Goal: Check status: Check status

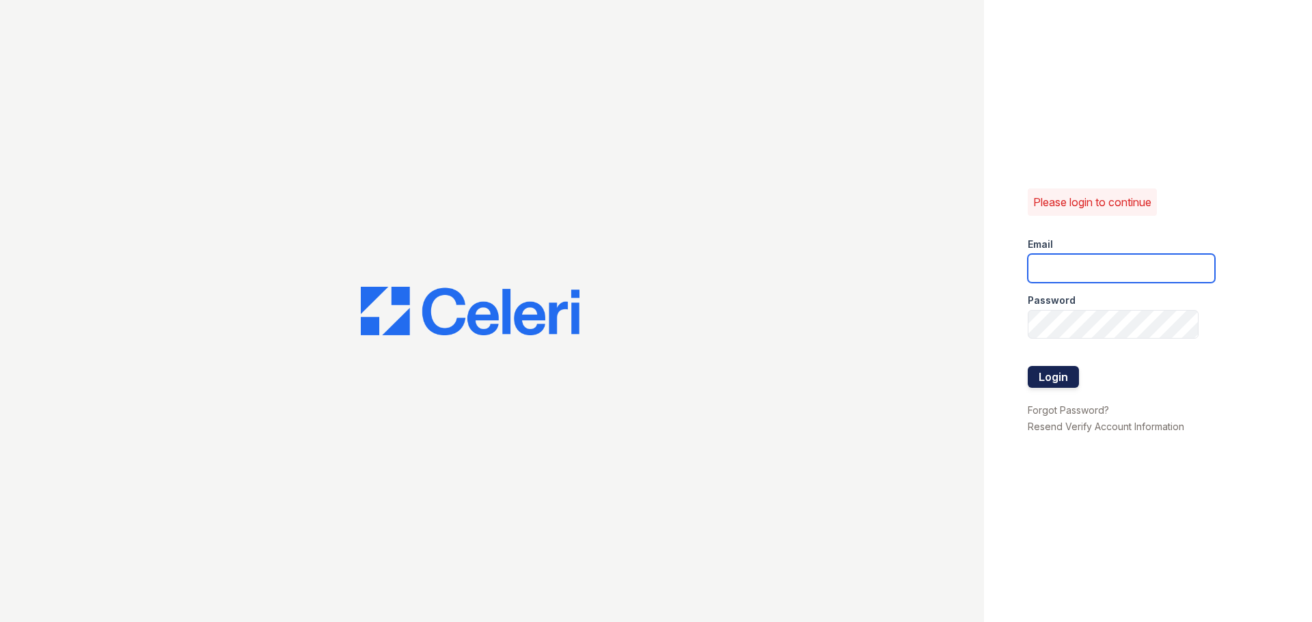
type input "arrivestreetervilleleasing@trinity-pm.com"
click at [1056, 379] on button "Login" at bounding box center [1053, 377] width 51 height 22
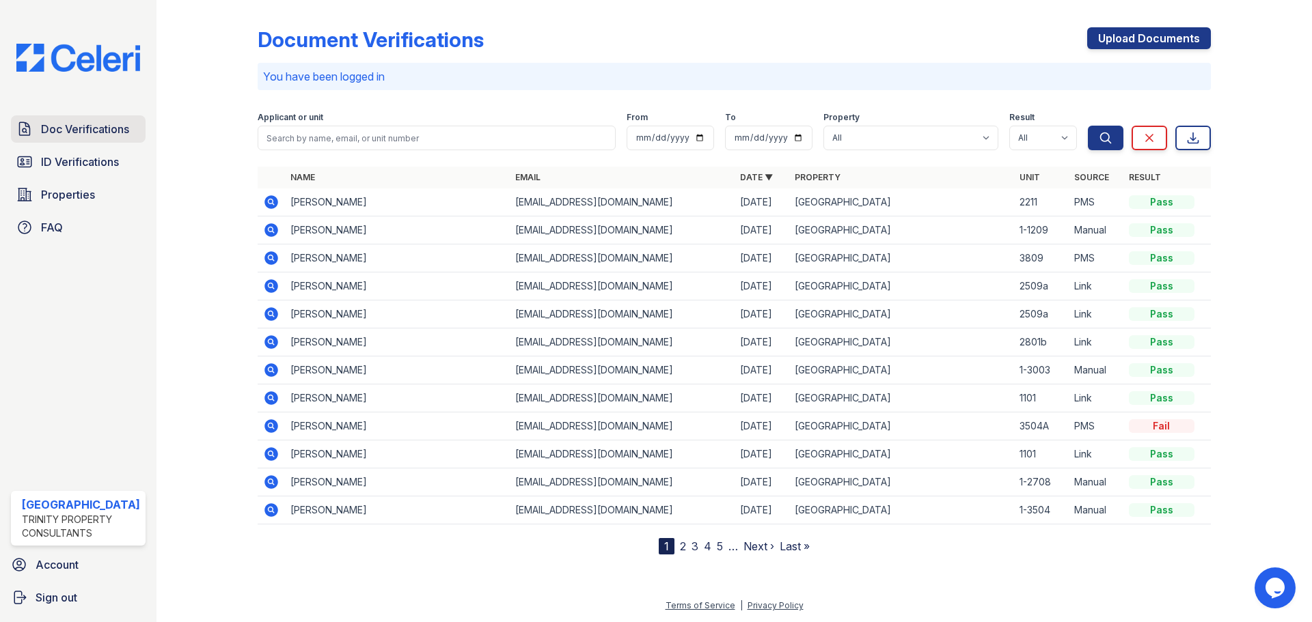
click at [107, 132] on span "Doc Verifications" at bounding box center [85, 129] width 88 height 16
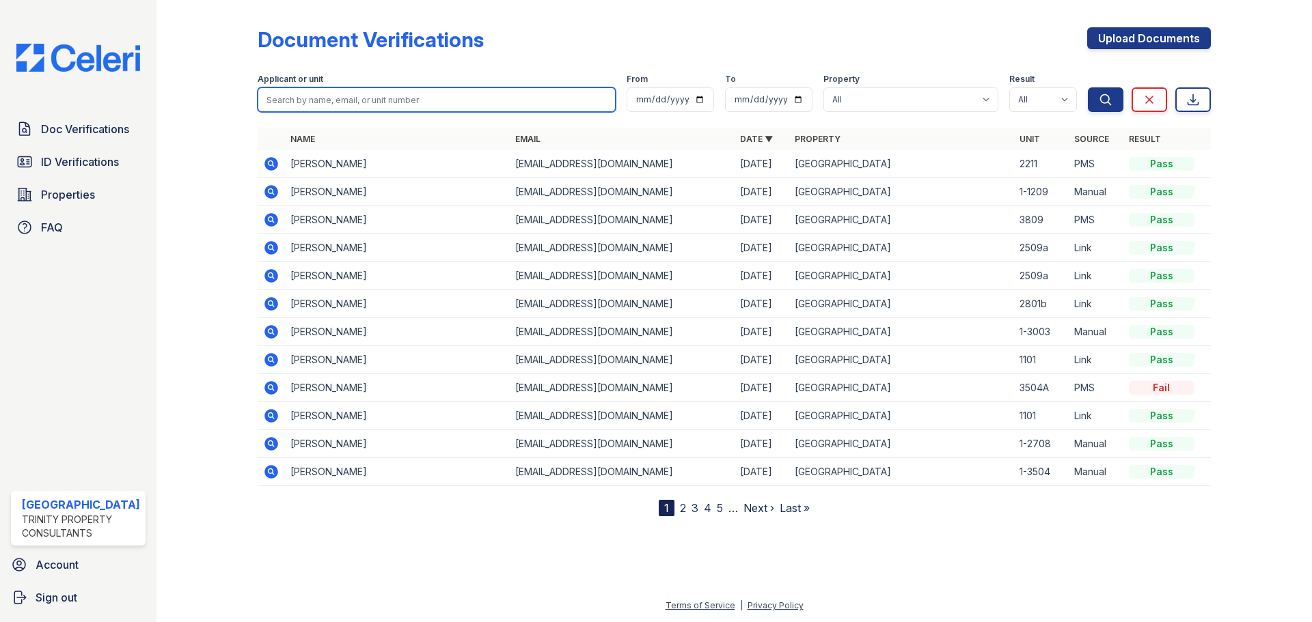
click at [297, 102] on input "search" at bounding box center [437, 99] width 358 height 25
type input "[PERSON_NAME]"
click at [1088, 87] on button "Search" at bounding box center [1106, 99] width 36 height 25
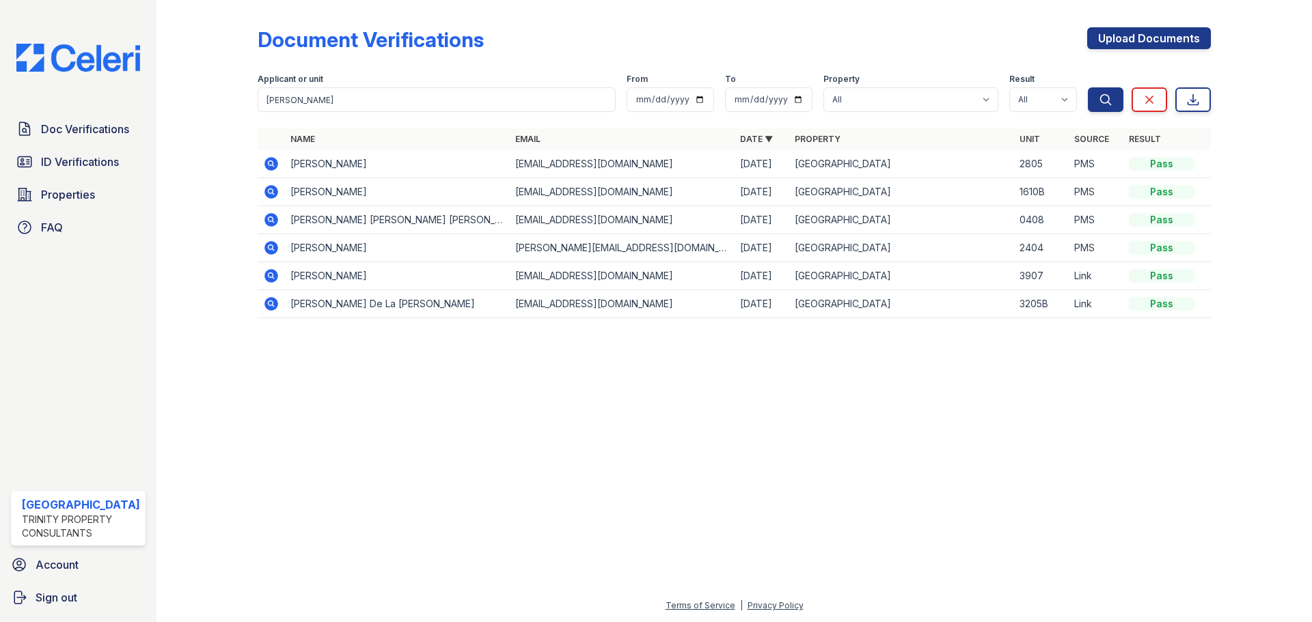
click at [273, 195] on icon at bounding box center [271, 192] width 16 height 16
